Goal: Check status: Check status

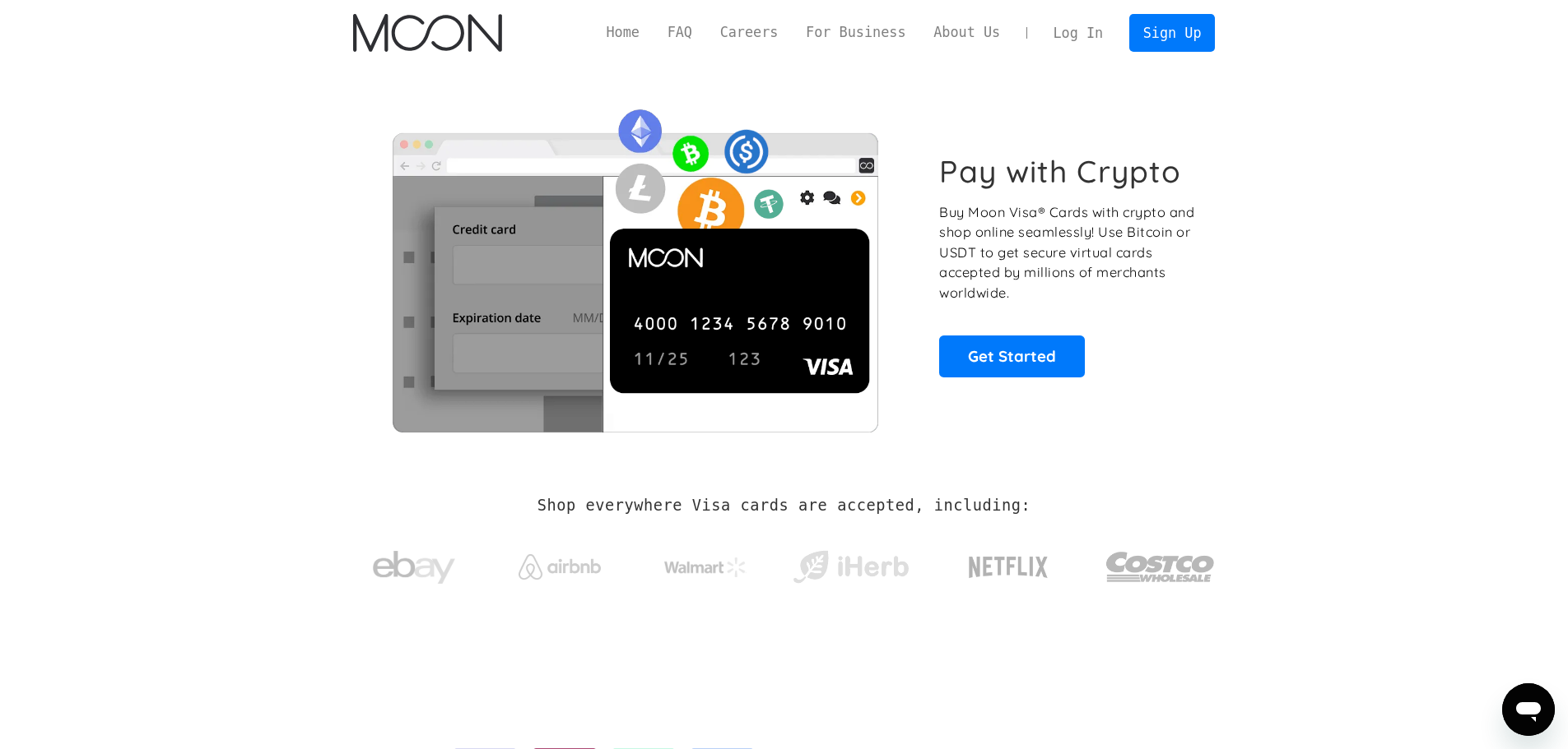
click at [1096, 32] on link "Log In" at bounding box center [1078, 33] width 77 height 36
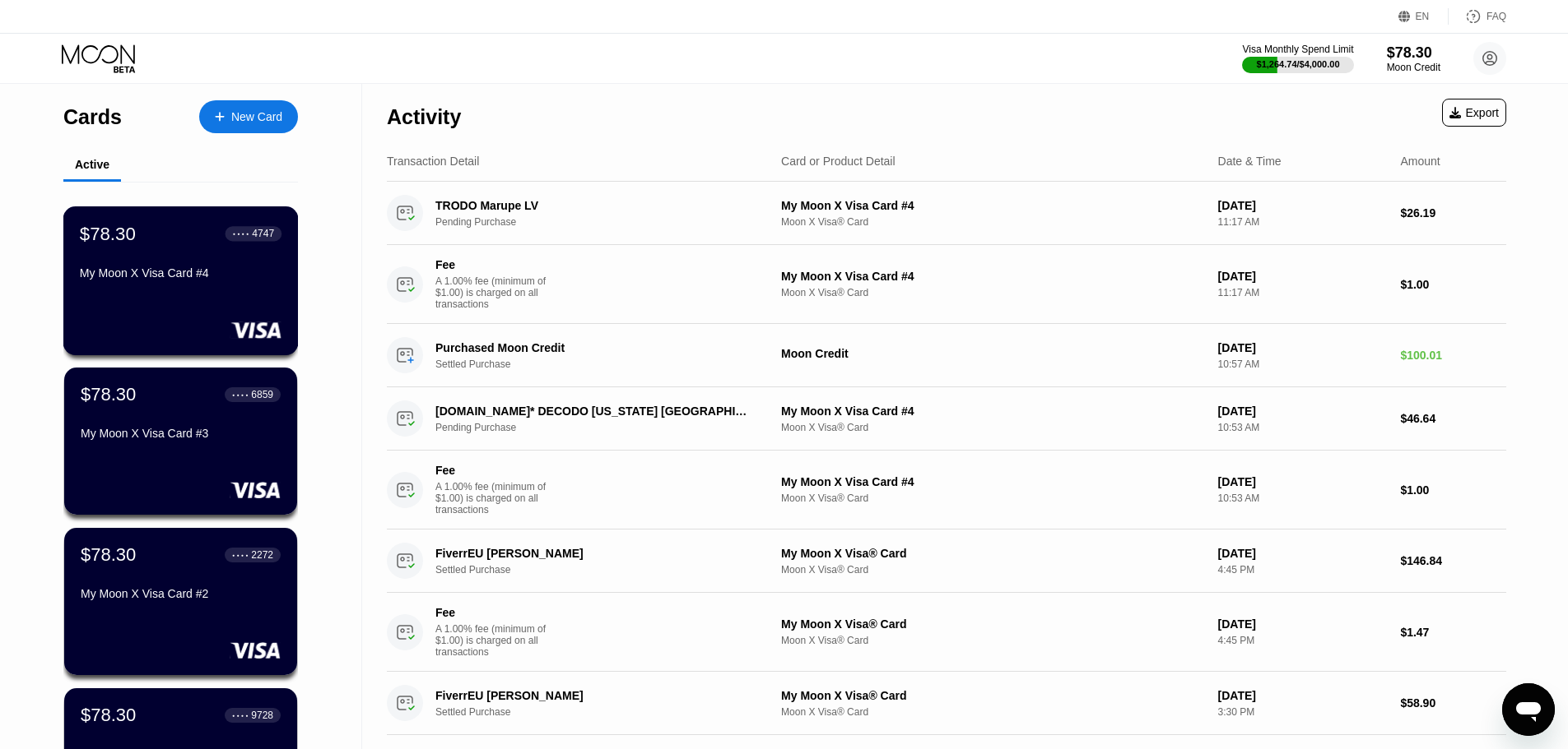
click at [169, 279] on div "My Moon X Visa Card #4" at bounding box center [180, 274] width 201 height 13
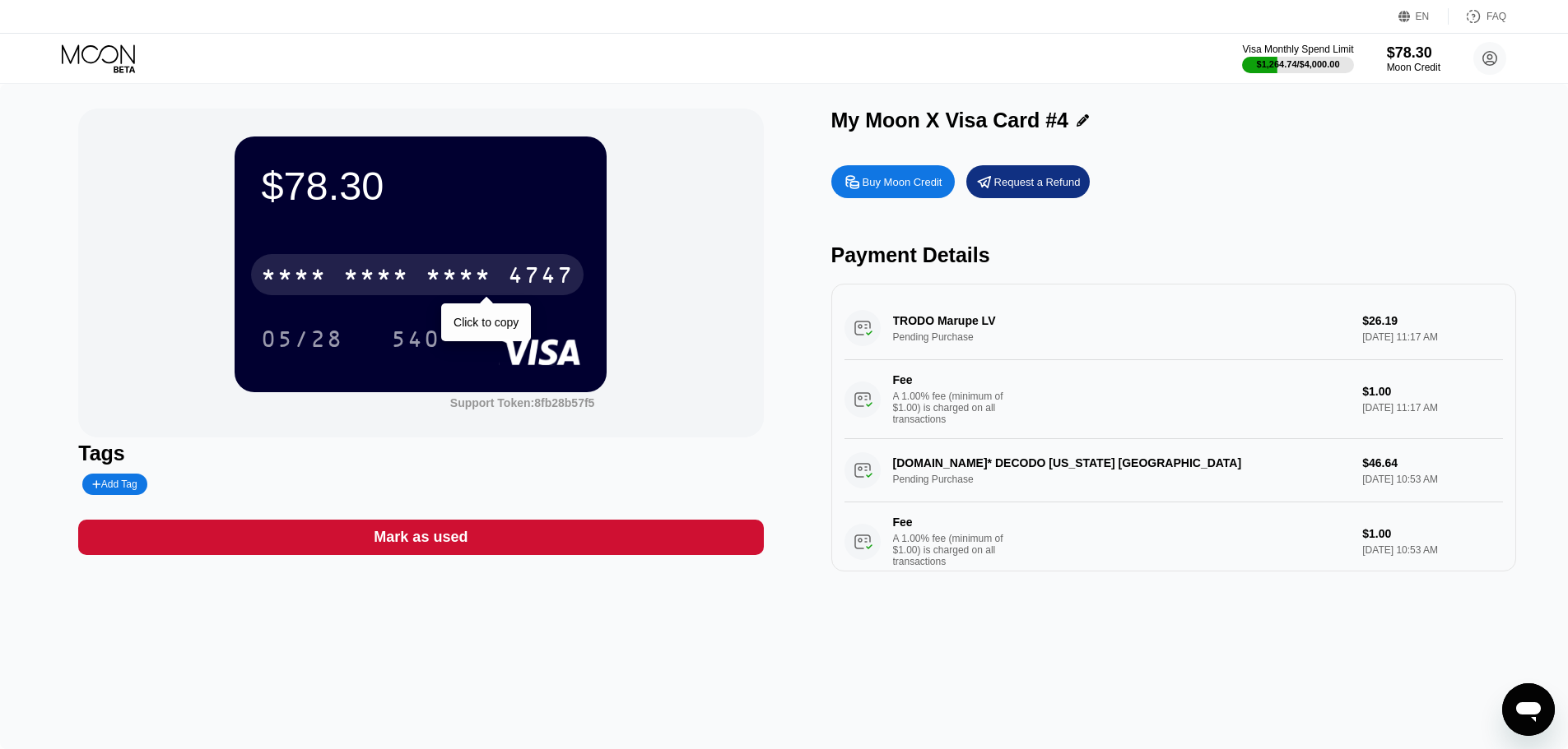
click at [521, 288] on div "4747" at bounding box center [541, 277] width 66 height 26
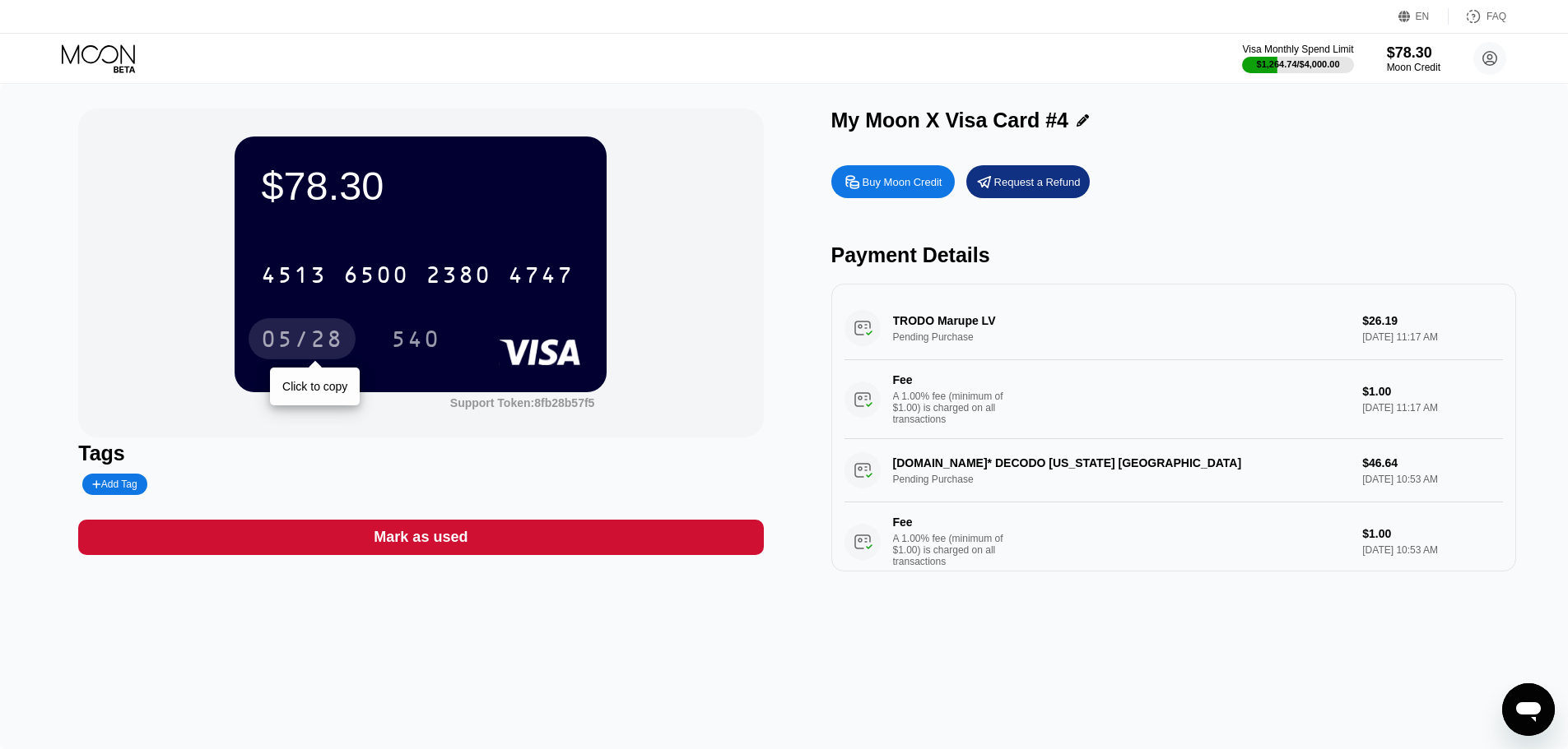
click at [289, 329] on div "05/28" at bounding box center [301, 338] width 107 height 41
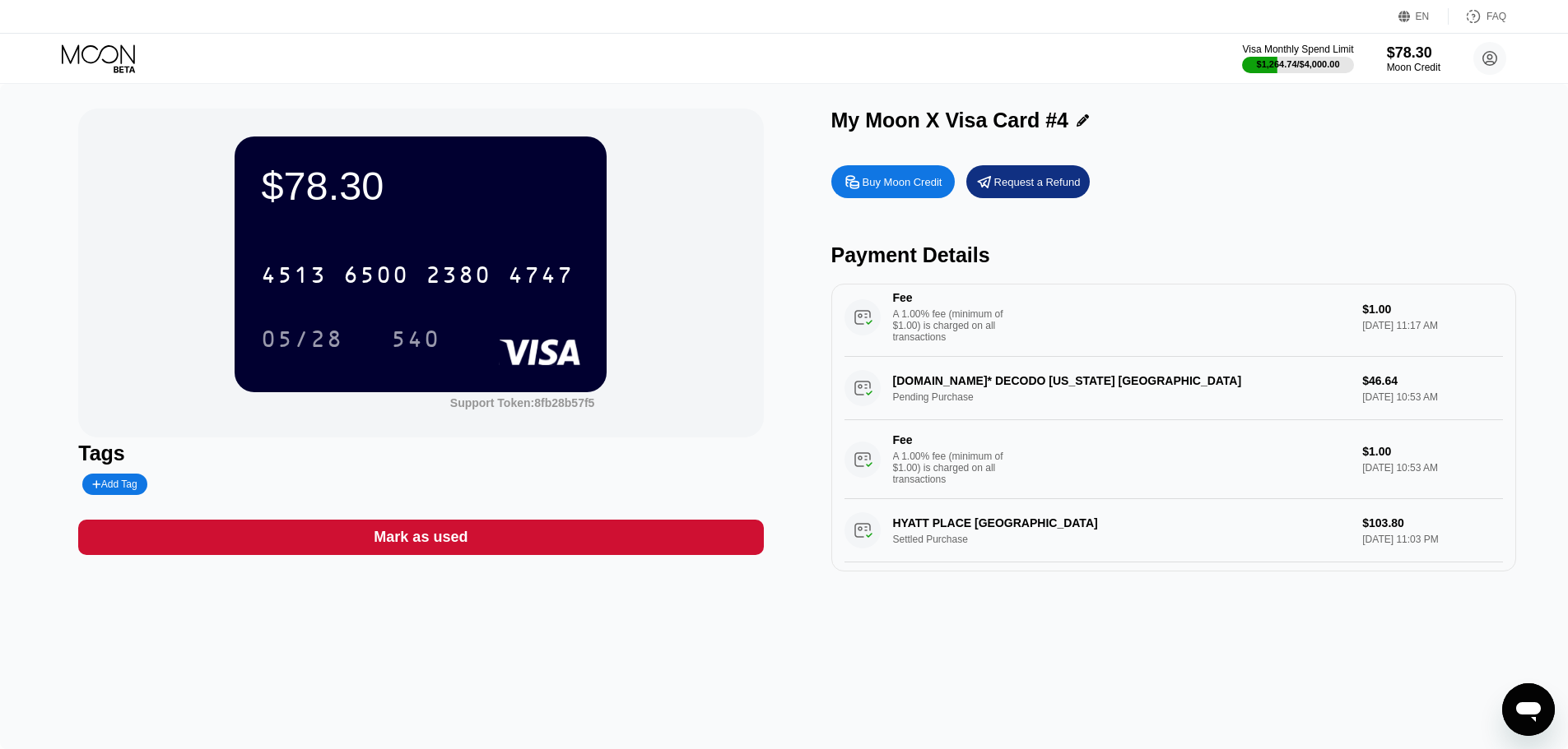
click at [909, 392] on div "[DOMAIN_NAME]* DECODO [US_STATE] [GEOGRAPHIC_DATA] Pending Purchase $46.64 [DAT…" at bounding box center [1174, 428] width 659 height 142
drag, startPoint x: 909, startPoint y: 392, endPoint x: 1059, endPoint y: 387, distance: 150.1
click at [1053, 389] on div "[DOMAIN_NAME]* DECODO [US_STATE] [GEOGRAPHIC_DATA] Pending Purchase $46.64 [DAT…" at bounding box center [1174, 428] width 659 height 142
drag, startPoint x: 1117, startPoint y: 385, endPoint x: 910, endPoint y: 392, distance: 207.1
click at [920, 394] on div "[DOMAIN_NAME]* DECODO [US_STATE] [GEOGRAPHIC_DATA] Pending Purchase $46.64 [DAT…" at bounding box center [1174, 428] width 659 height 142
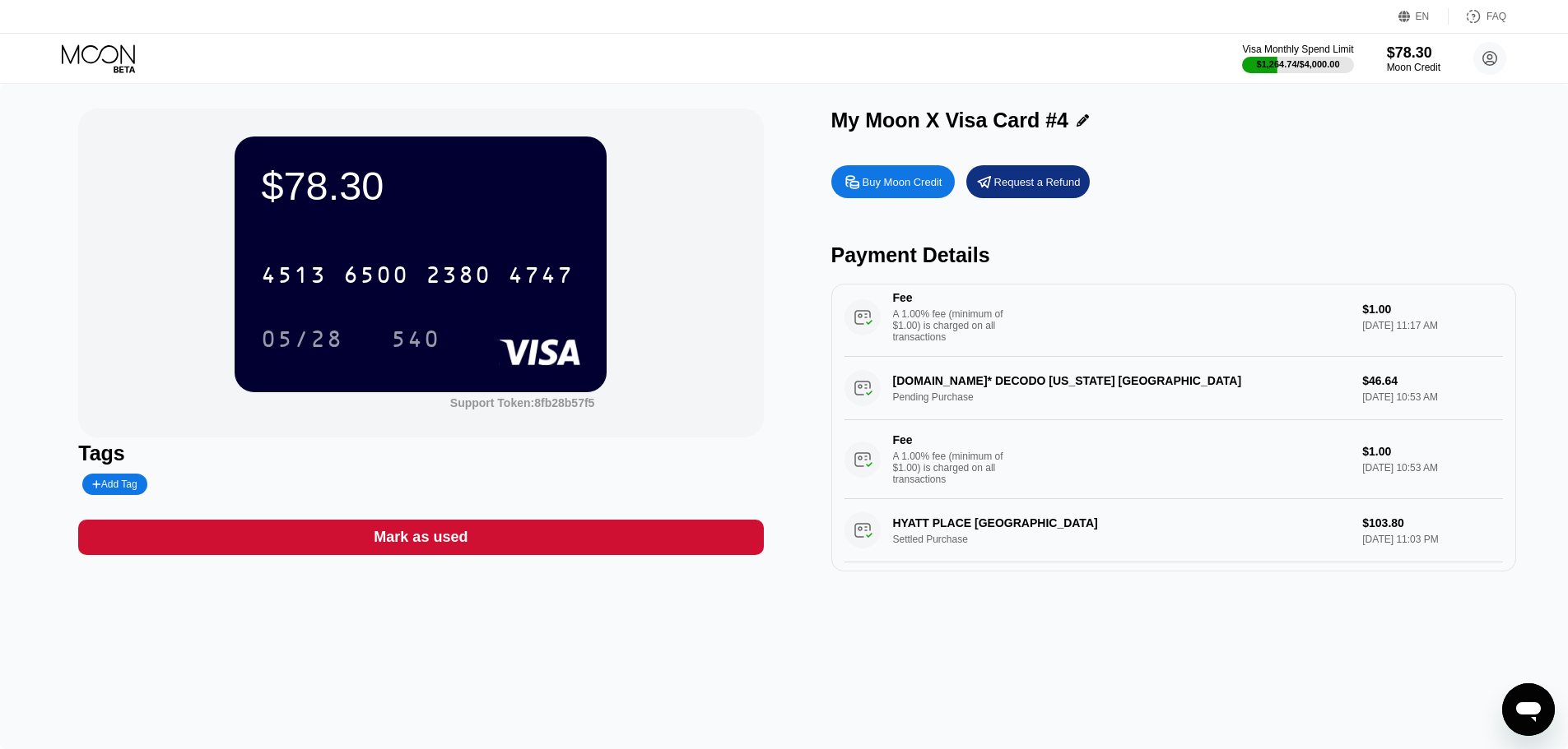
drag, startPoint x: 893, startPoint y: 392, endPoint x: 1023, endPoint y: 383, distance: 130.3
click at [1016, 384] on div "[DOMAIN_NAME]* DECODO [US_STATE] [GEOGRAPHIC_DATA] Pending Purchase $46.64 [DAT…" at bounding box center [1174, 428] width 659 height 142
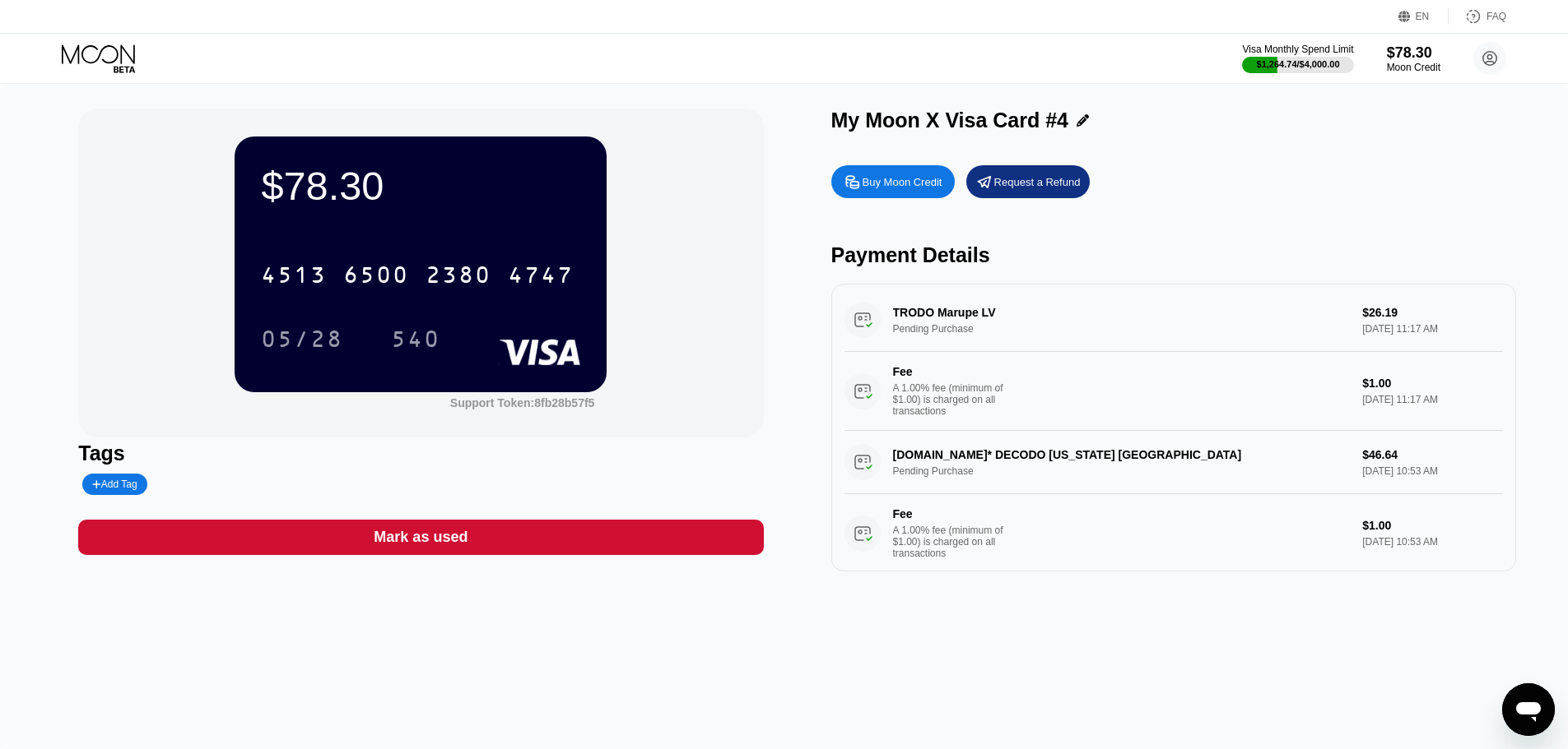
scroll to position [0, 0]
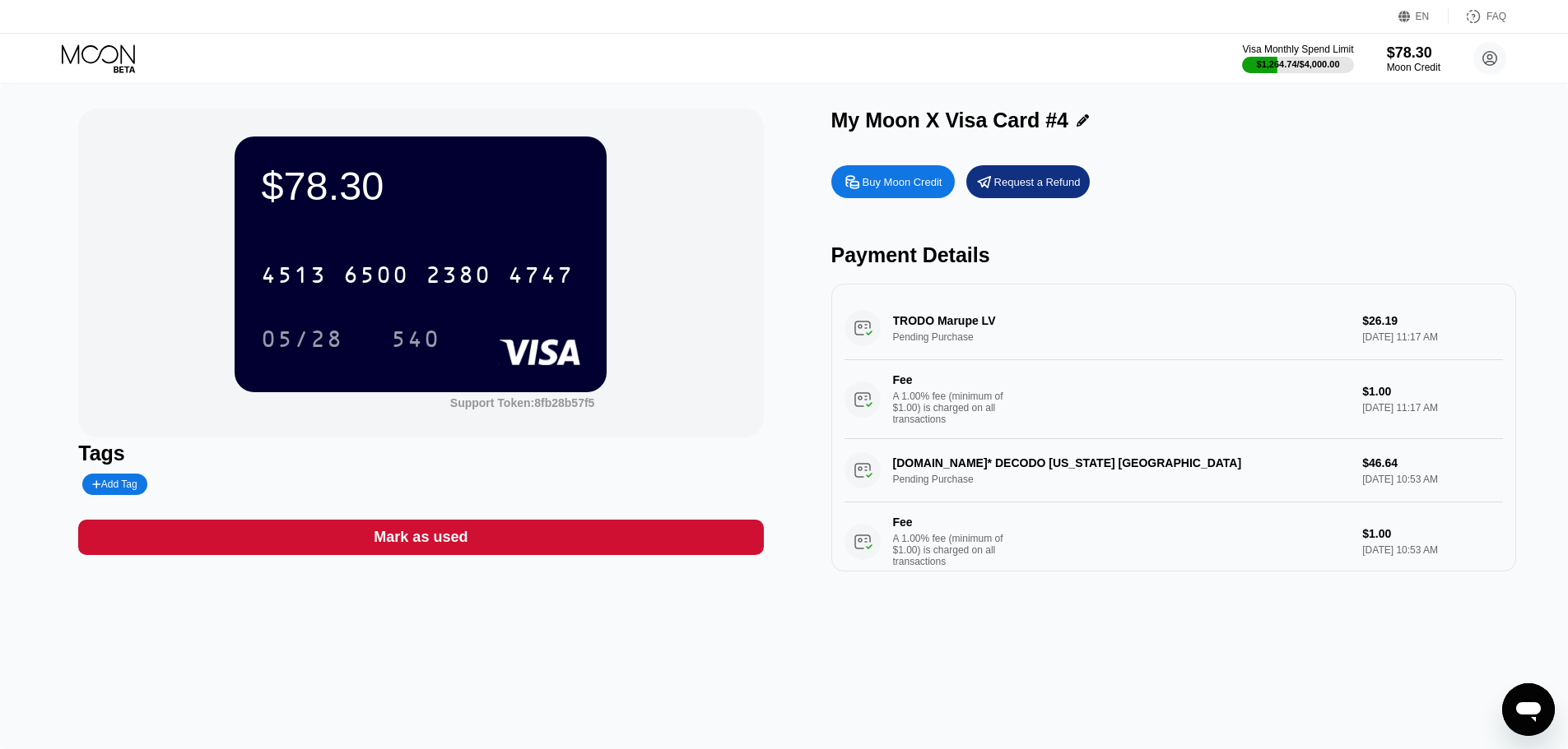
click at [1486, 68] on circle at bounding box center [1490, 58] width 33 height 33
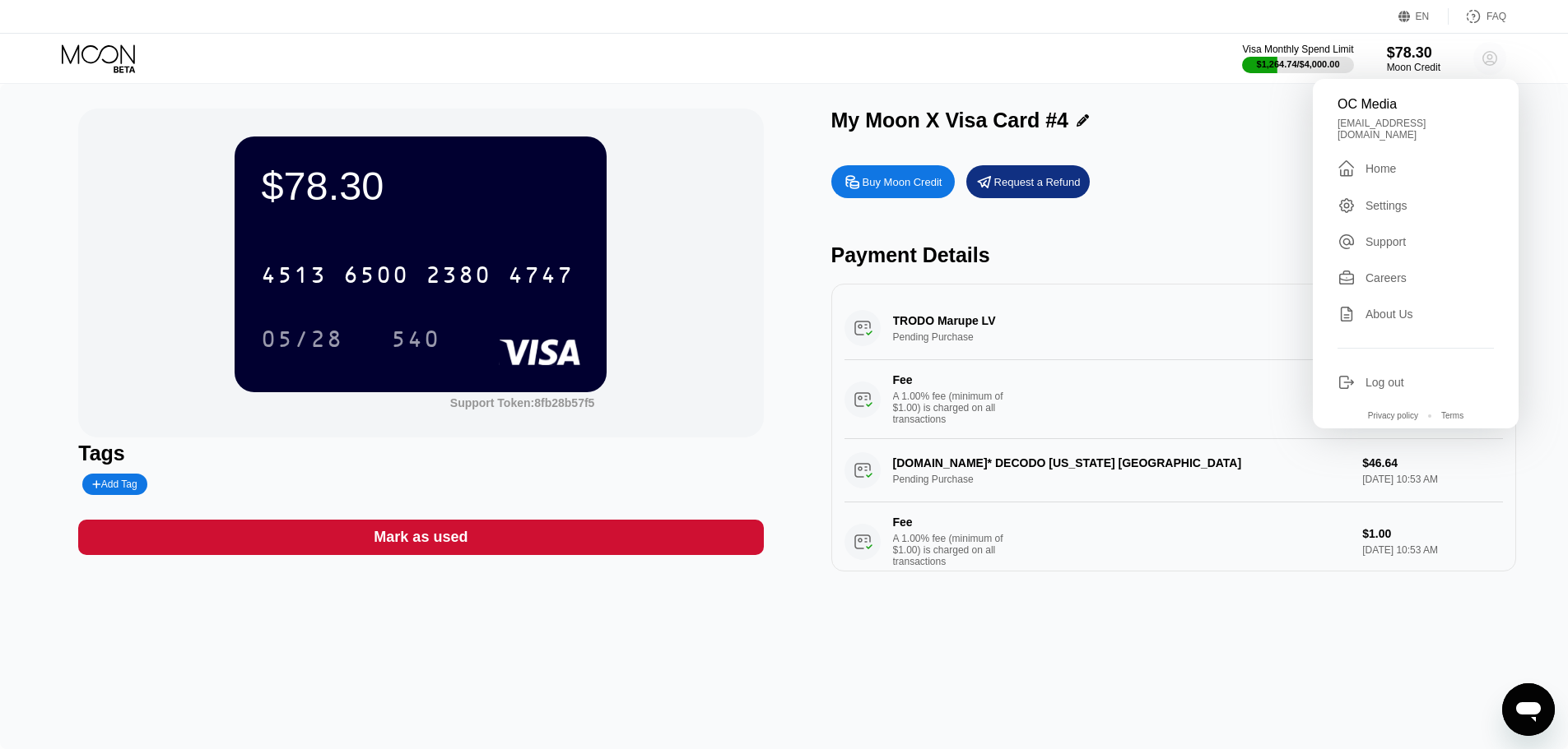
click at [1486, 68] on circle at bounding box center [1490, 58] width 33 height 33
